Goal: Task Accomplishment & Management: Manage account settings

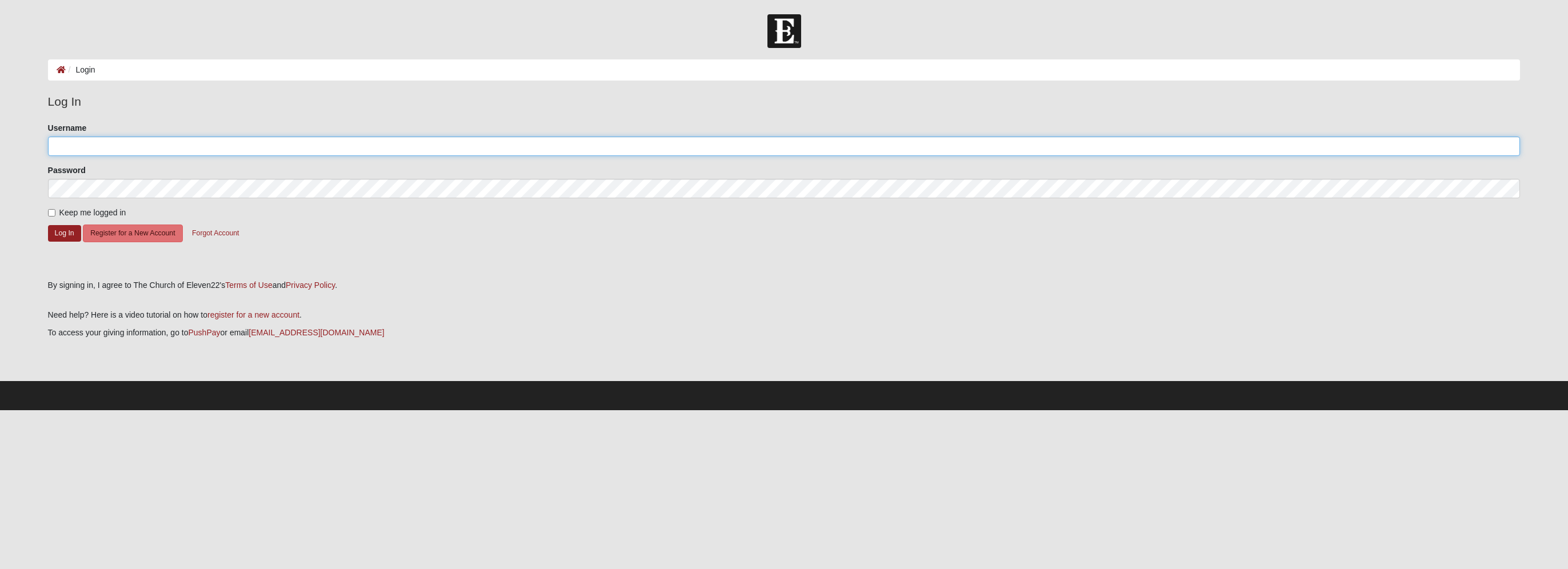
click at [71, 148] on input "Username" at bounding box center [784, 146] width 1472 height 20
click at [368, 240] on form "Please correct the following: Username Password Keep me logged in Log In Regist…" at bounding box center [784, 197] width 1472 height 150
drag, startPoint x: 63, startPoint y: 144, endPoint x: 66, endPoint y: 153, distance: 9.5
click at [63, 144] on input "Username" at bounding box center [784, 146] width 1472 height 20
type input "[EMAIL_ADDRESS][DOMAIN_NAME]"
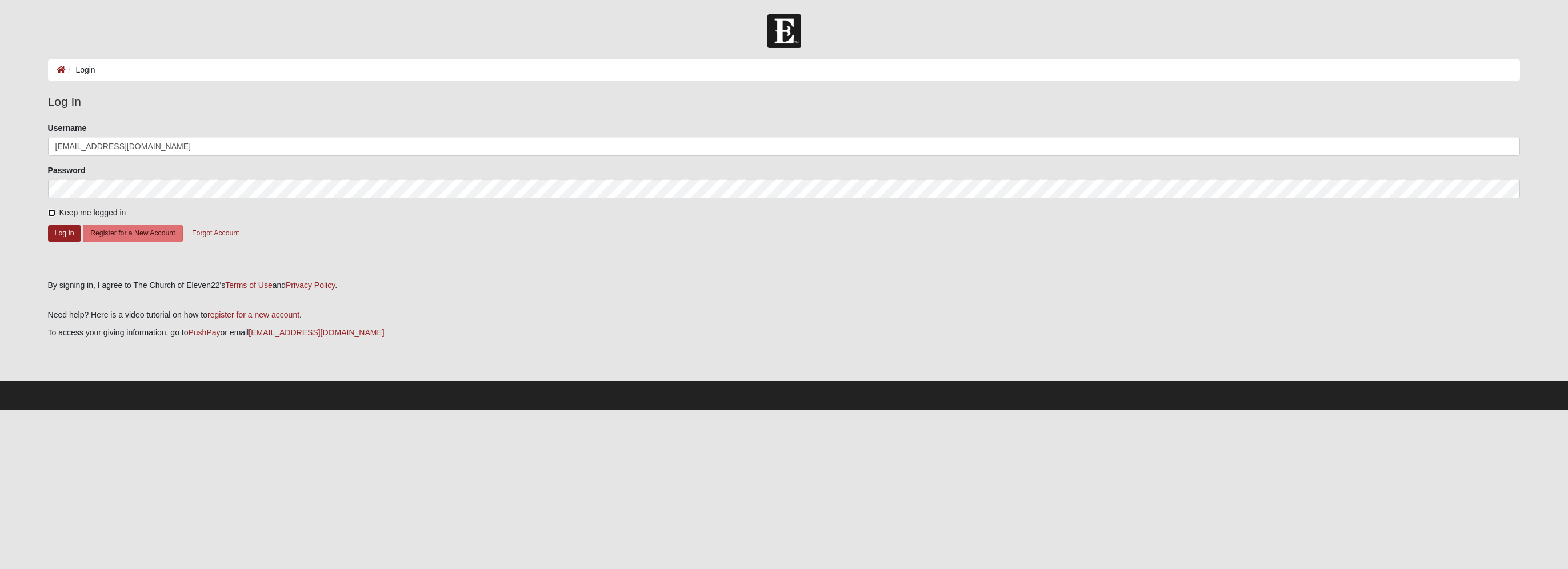
click at [49, 211] on input "Keep me logged in" at bounding box center [51, 212] width 7 height 7
checkbox input "true"
click at [59, 230] on button "Log In" at bounding box center [64, 233] width 33 height 16
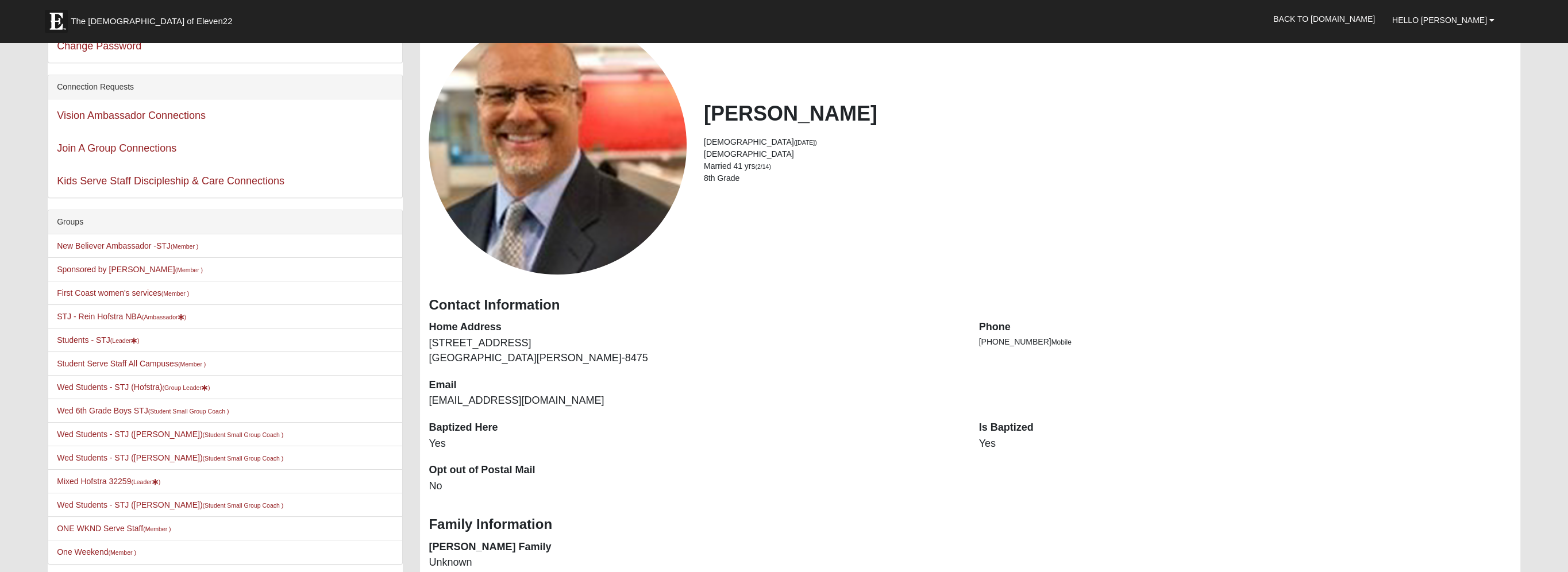
scroll to position [230, 0]
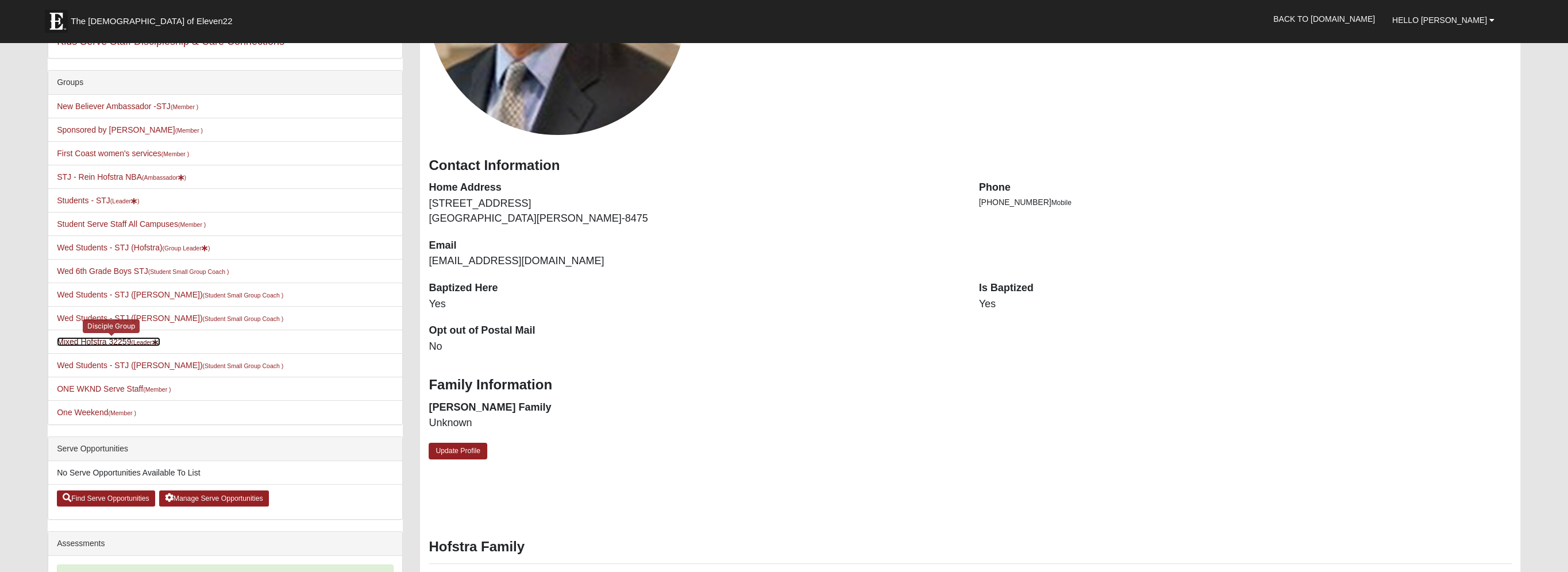
click at [121, 340] on link "Mixed Hofstra 32259 (Leader )" at bounding box center [108, 342] width 103 height 9
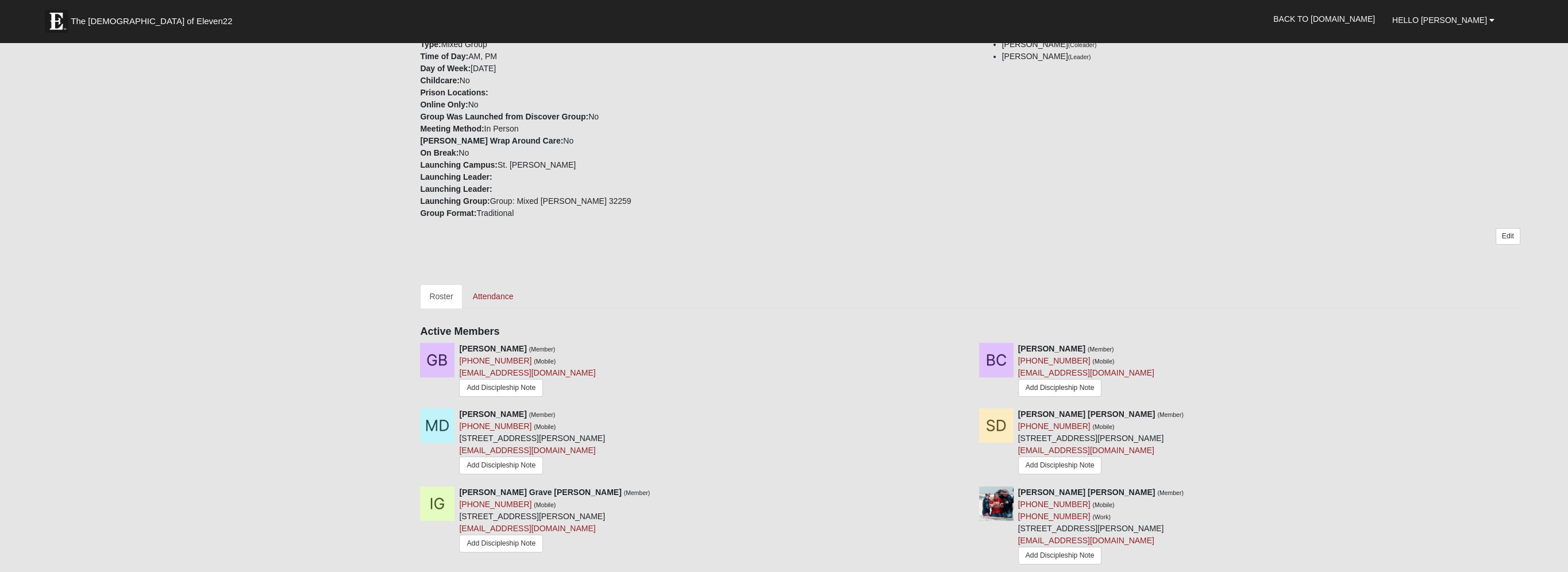
scroll to position [345, 0]
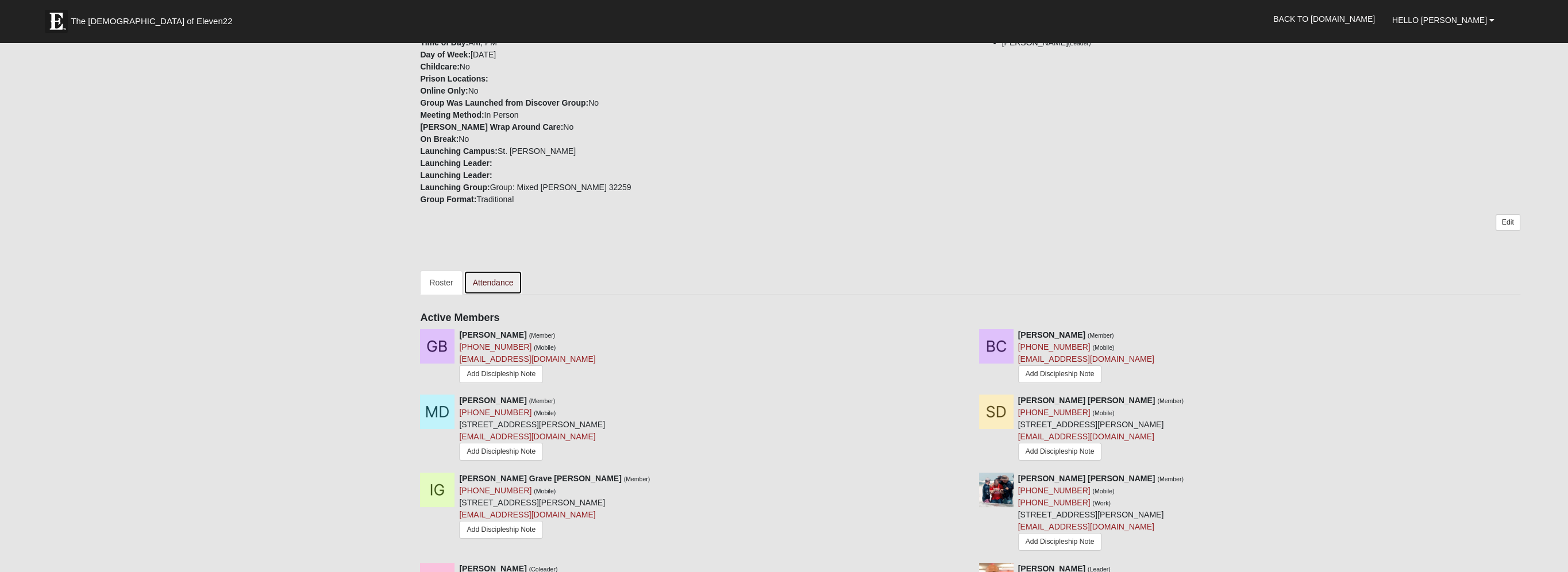
click at [491, 271] on link "Attendance" at bounding box center [492, 282] width 59 height 24
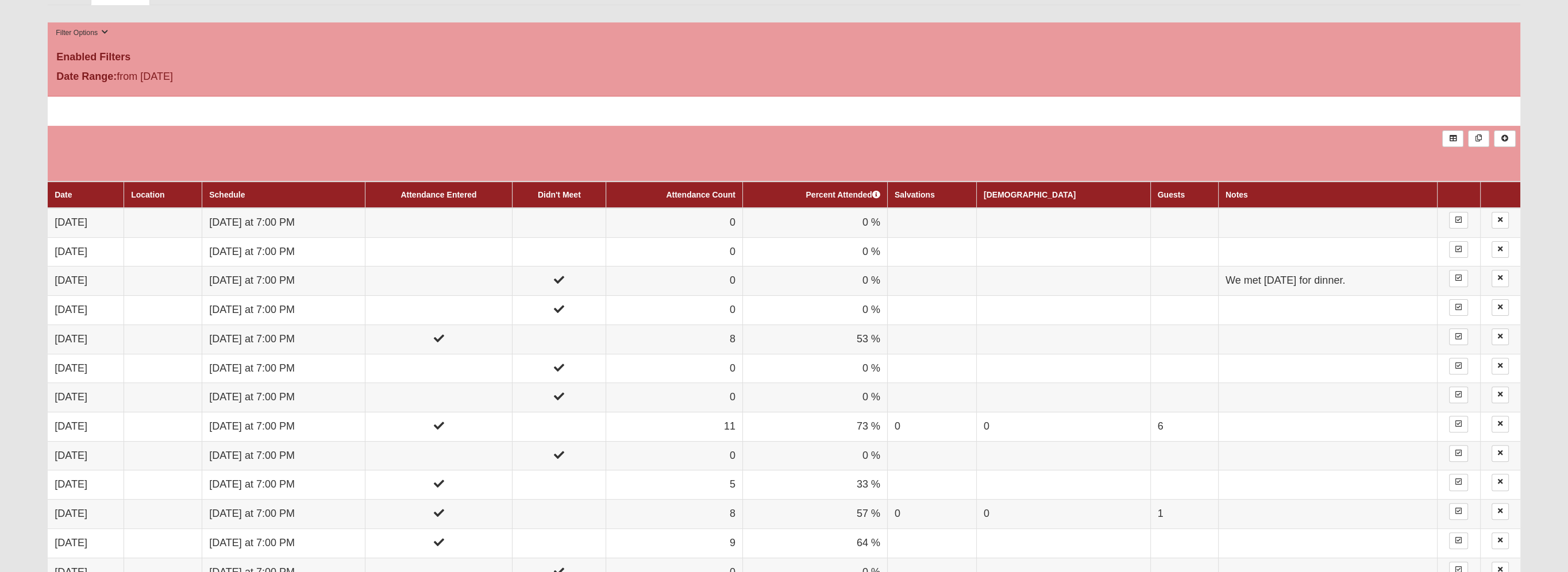
scroll to position [632, 0]
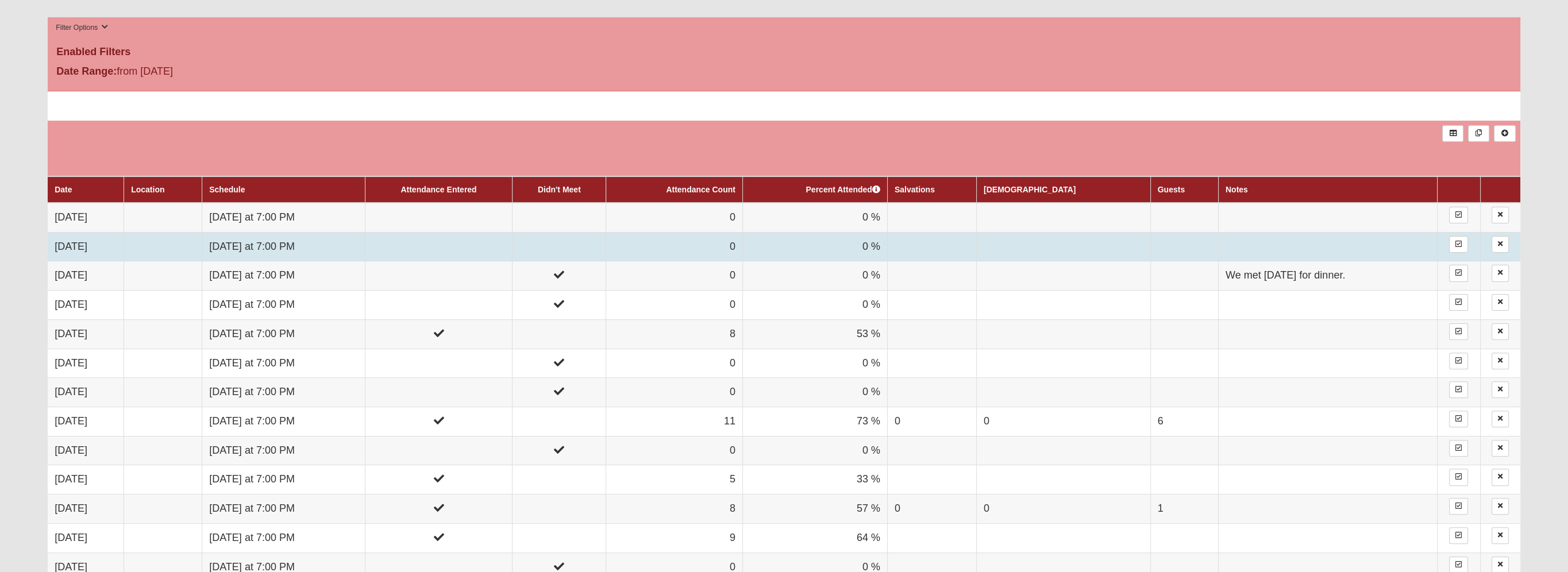
click at [447, 248] on td at bounding box center [438, 246] width 148 height 29
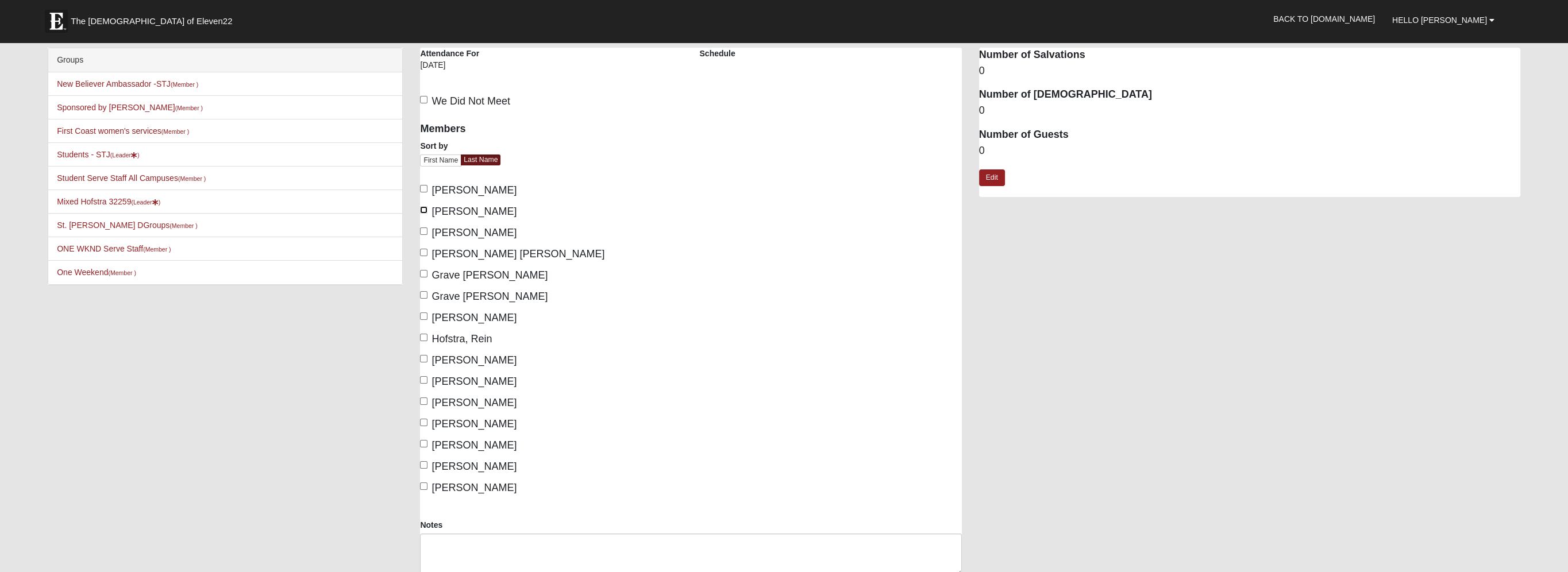
click at [422, 211] on input "[PERSON_NAME]" at bounding box center [423, 209] width 7 height 7
checkbox input "true"
click at [425, 232] on input "[PERSON_NAME]" at bounding box center [423, 230] width 7 height 7
checkbox input "true"
click at [428, 252] on label "[PERSON_NAME] [PERSON_NAME]" at bounding box center [512, 254] width 185 height 16
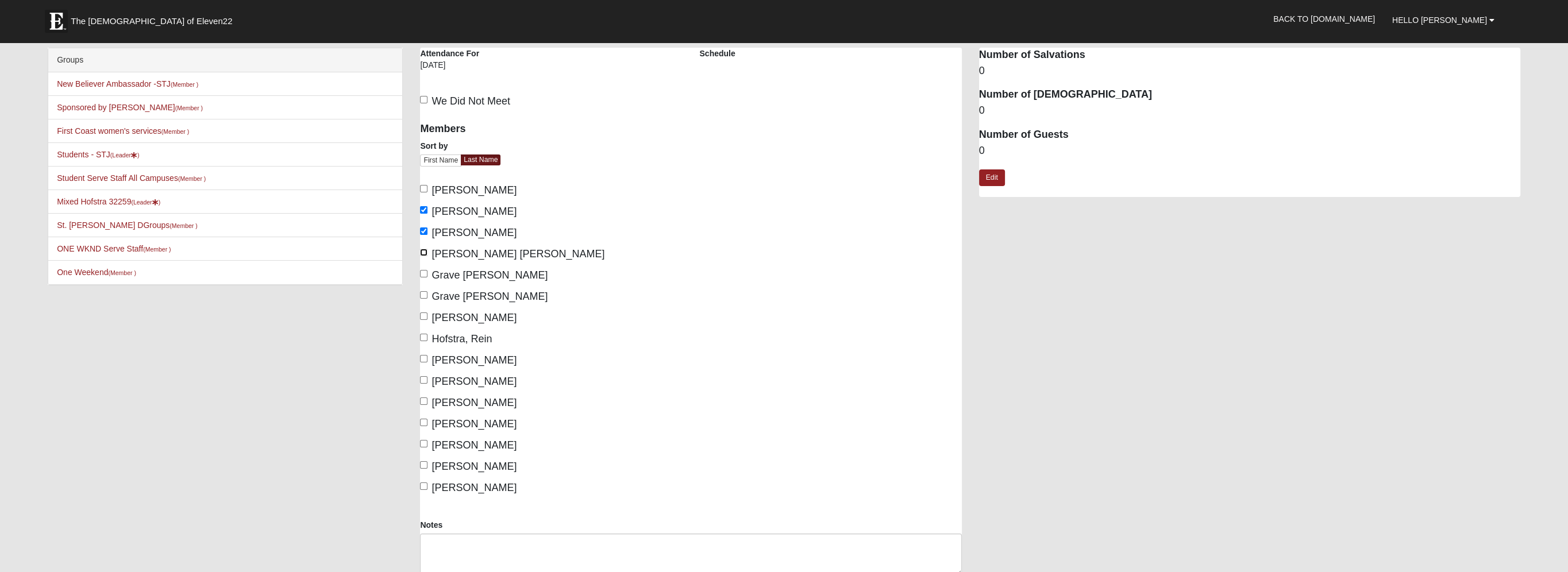
click at [428, 252] on input "[PERSON_NAME] [PERSON_NAME]" at bounding box center [423, 252] width 7 height 7
checkbox input "true"
click at [428, 315] on input "[PERSON_NAME]" at bounding box center [423, 316] width 7 height 7
checkbox input "true"
click at [425, 338] on input "Hofstra, Rein" at bounding box center [423, 337] width 7 height 7
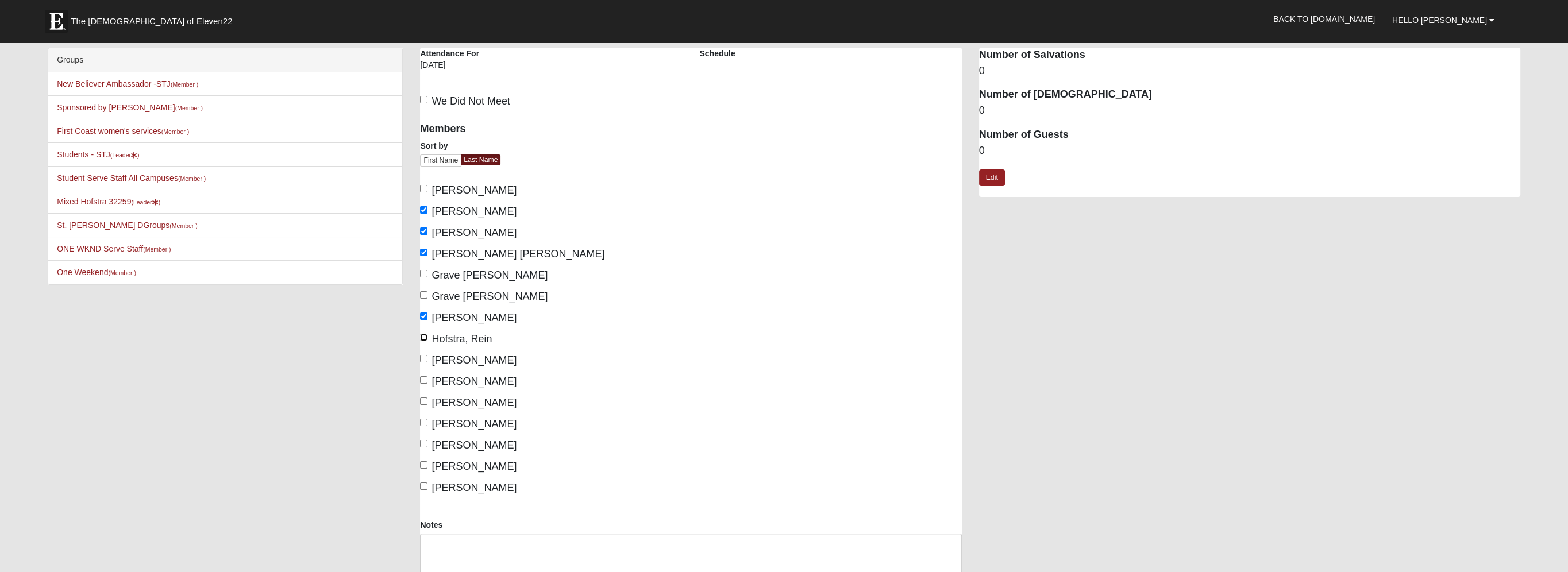
checkbox input "true"
click at [426, 402] on input "[PERSON_NAME]" at bounding box center [423, 401] width 7 height 7
checkbox input "true"
click at [428, 443] on input "[PERSON_NAME]" at bounding box center [423, 443] width 7 height 7
checkbox input "true"
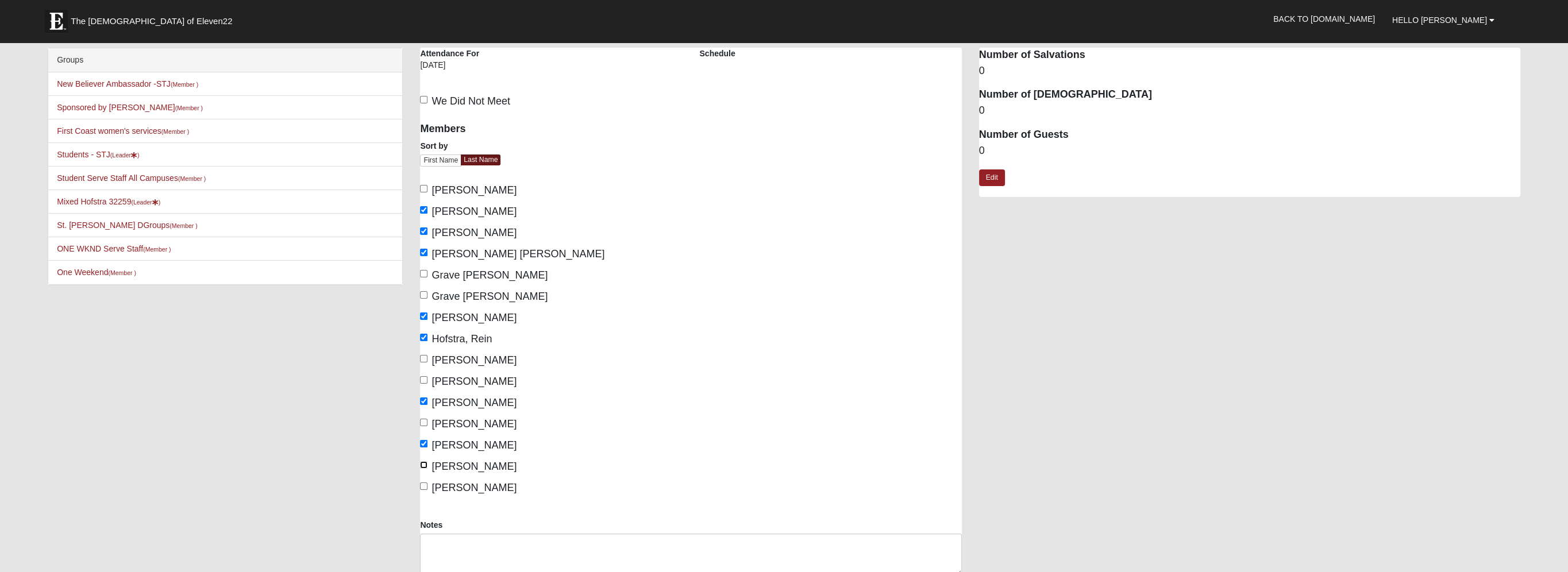
click at [425, 464] on input "[PERSON_NAME]" at bounding box center [423, 465] width 7 height 7
checkbox input "true"
click at [423, 487] on input "[PERSON_NAME]" at bounding box center [423, 485] width 7 height 7
checkbox input "true"
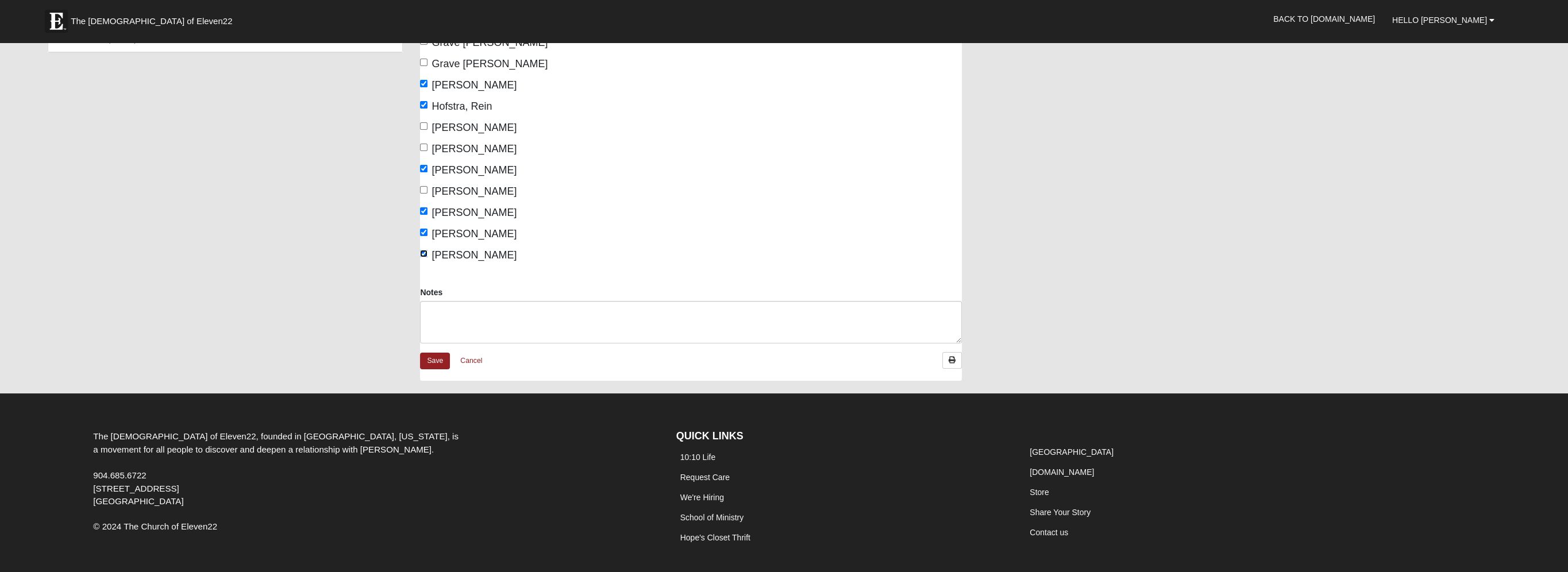
scroll to position [285, 0]
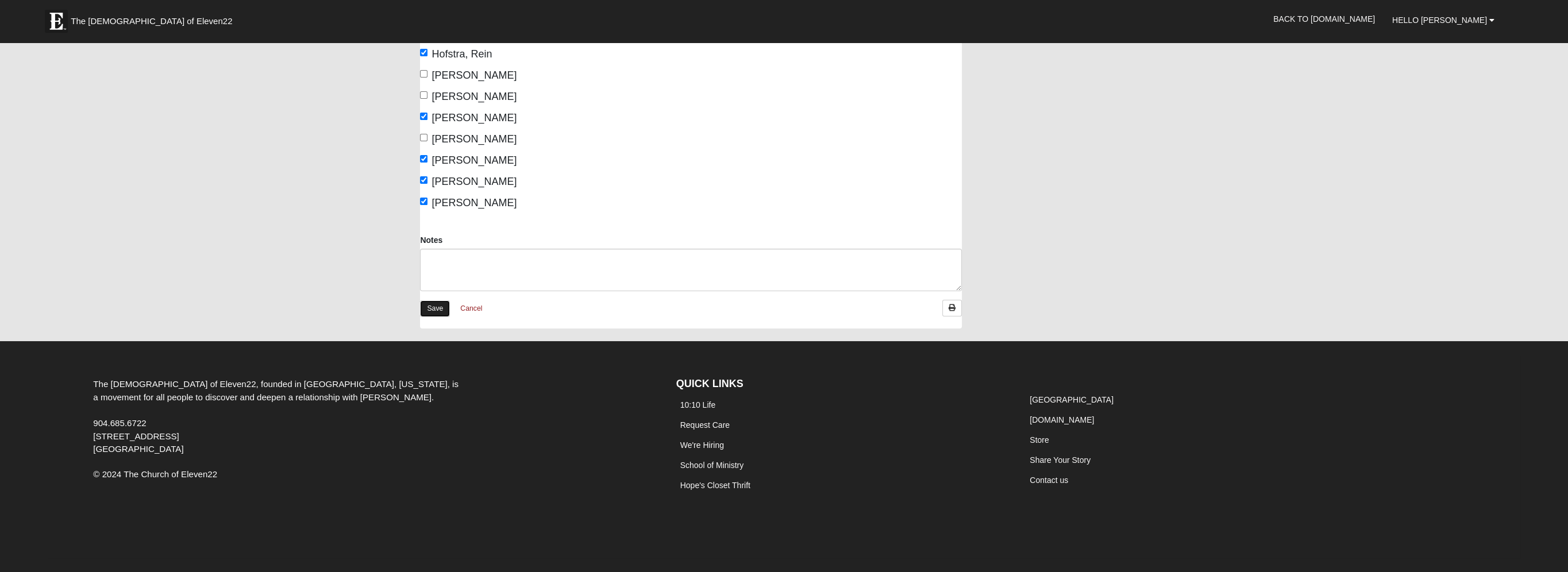
click at [428, 308] on link "Save" at bounding box center [435, 308] width 30 height 17
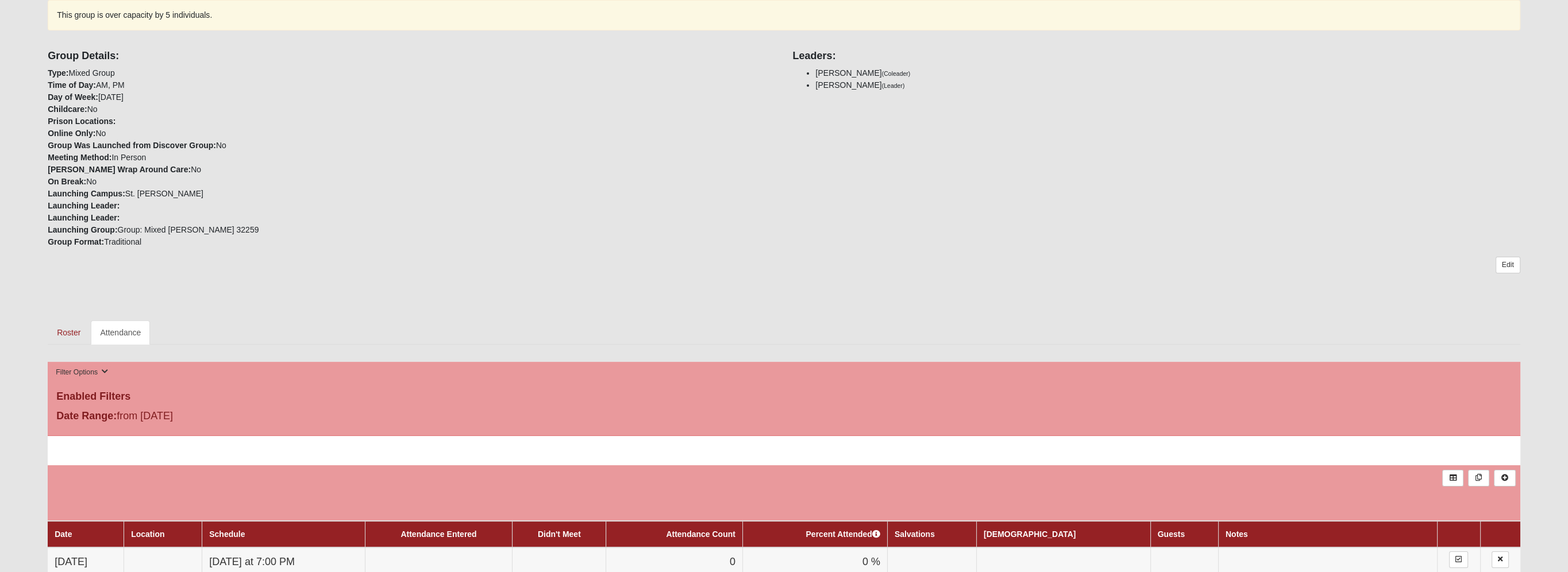
scroll to position [517, 0]
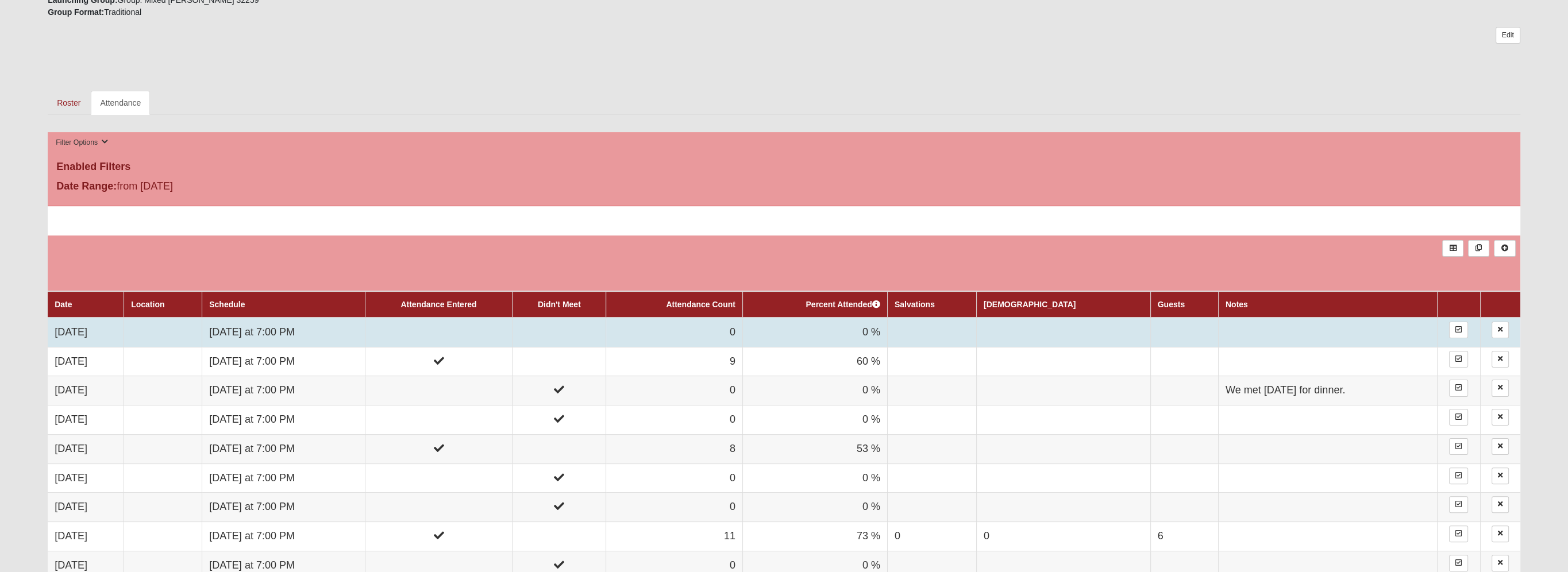
click at [447, 326] on td at bounding box center [438, 332] width 148 height 29
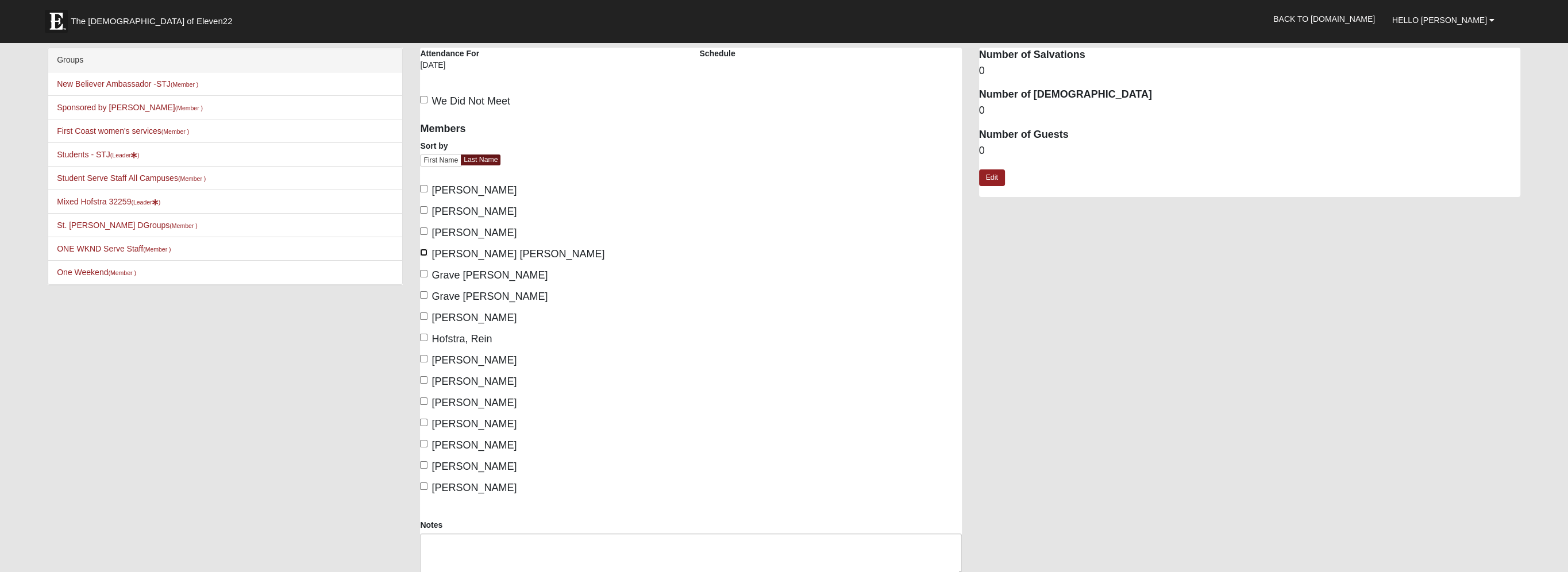
click at [425, 252] on input "[PERSON_NAME] [PERSON_NAME]" at bounding box center [423, 252] width 7 height 7
checkbox input "true"
click at [422, 271] on input "Grave [PERSON_NAME]" at bounding box center [423, 273] width 7 height 7
checkbox input "true"
click at [423, 292] on input "Grave [PERSON_NAME]" at bounding box center [423, 294] width 7 height 7
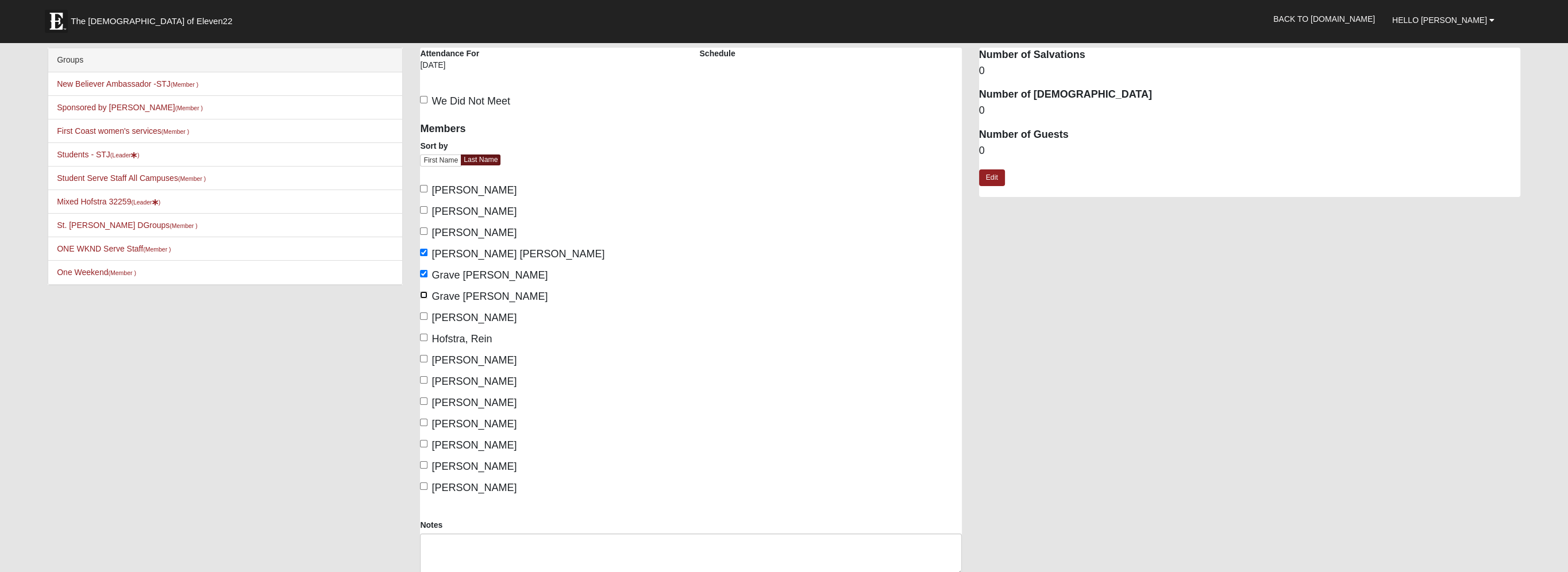
checkbox input "true"
click at [425, 314] on input "[PERSON_NAME]" at bounding box center [423, 316] width 7 height 7
checkbox input "true"
click at [424, 334] on input "Hofstra, Rein" at bounding box center [423, 337] width 7 height 7
checkbox input "true"
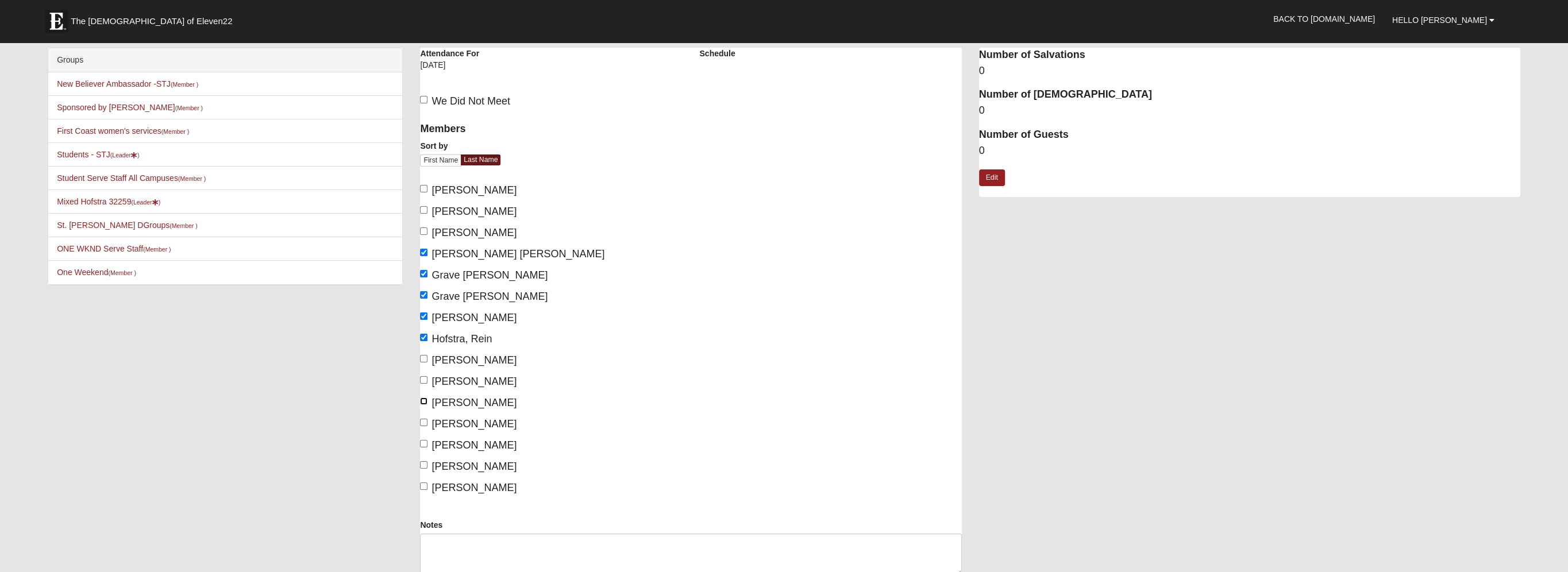
click at [424, 400] on input "[PERSON_NAME]" at bounding box center [423, 401] width 7 height 7
checkbox input "true"
click at [424, 443] on input "[PERSON_NAME]" at bounding box center [423, 443] width 7 height 7
checkbox input "true"
click at [423, 464] on input "[PERSON_NAME]" at bounding box center [423, 465] width 7 height 7
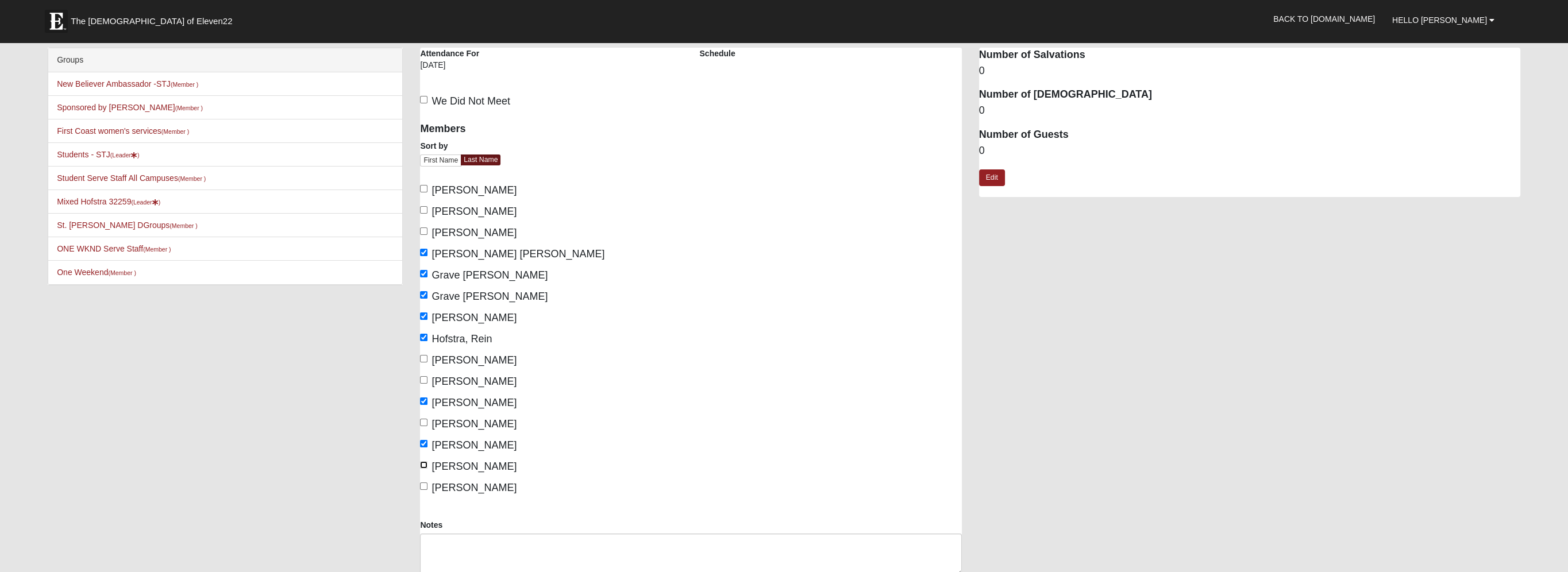
checkbox input "true"
click at [423, 485] on input "[PERSON_NAME]" at bounding box center [423, 485] width 7 height 7
checkbox input "true"
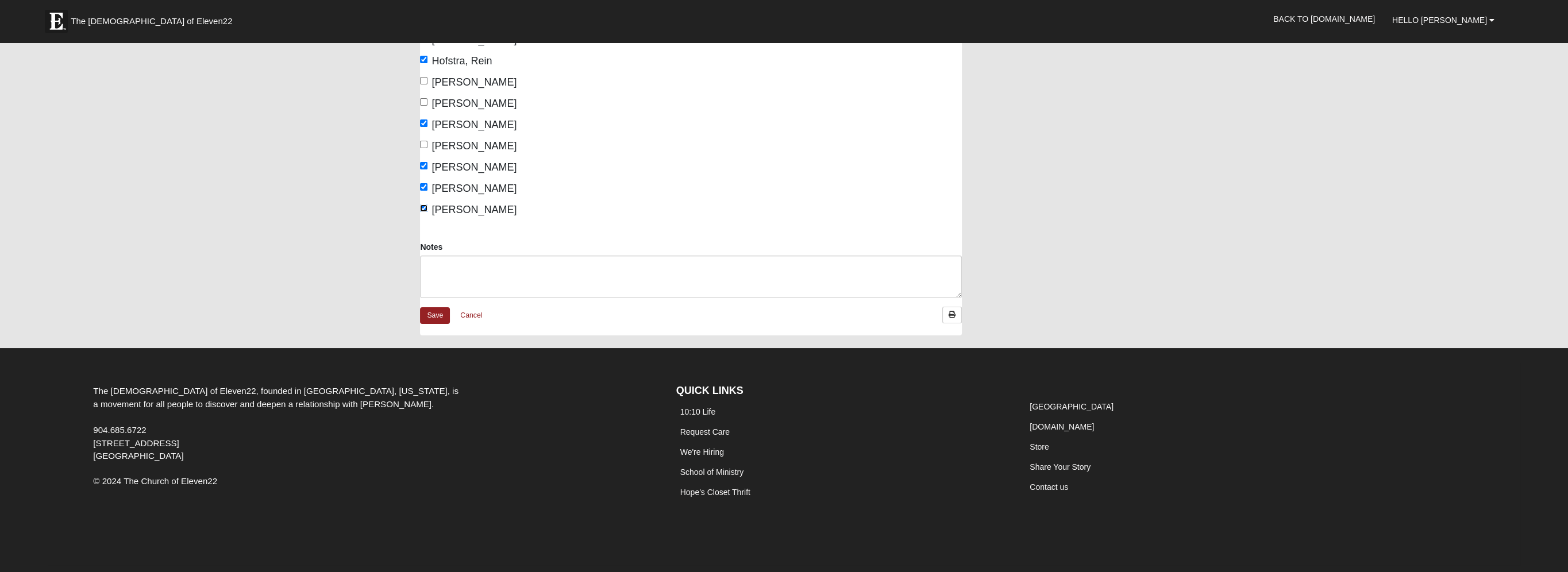
scroll to position [285, 0]
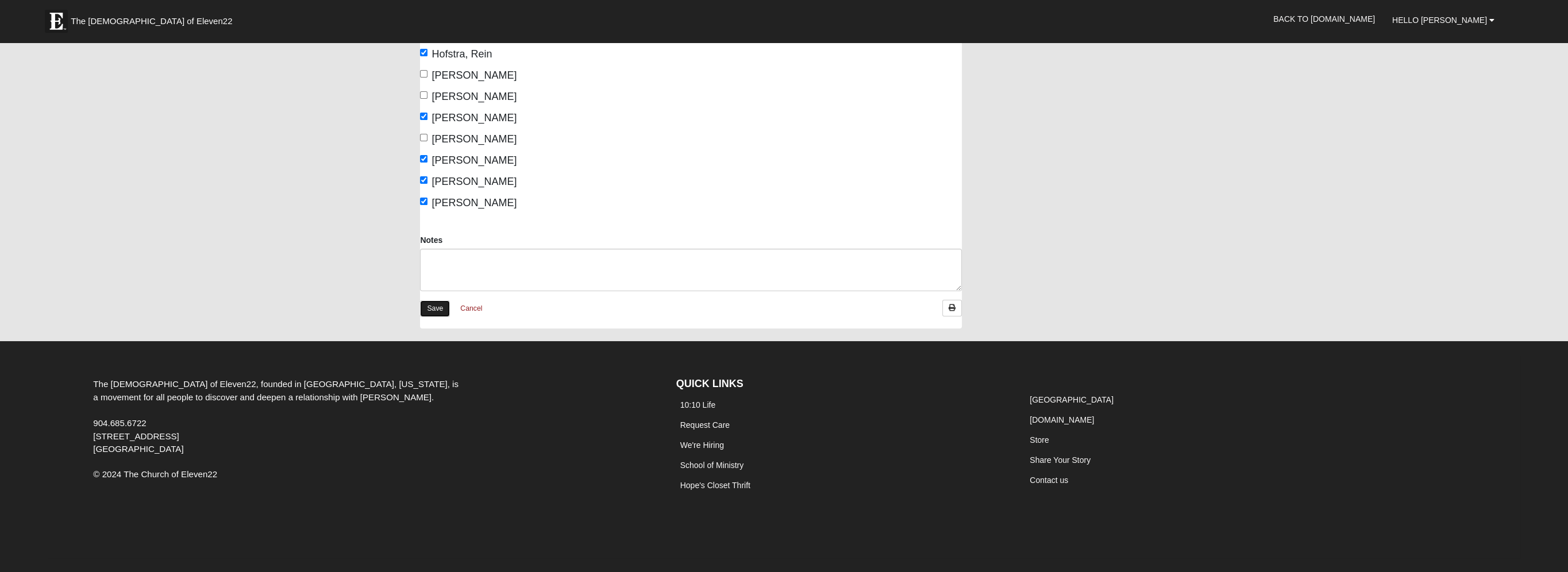
click at [436, 310] on link "Save" at bounding box center [435, 308] width 30 height 17
